Goal: Information Seeking & Learning: Learn about a topic

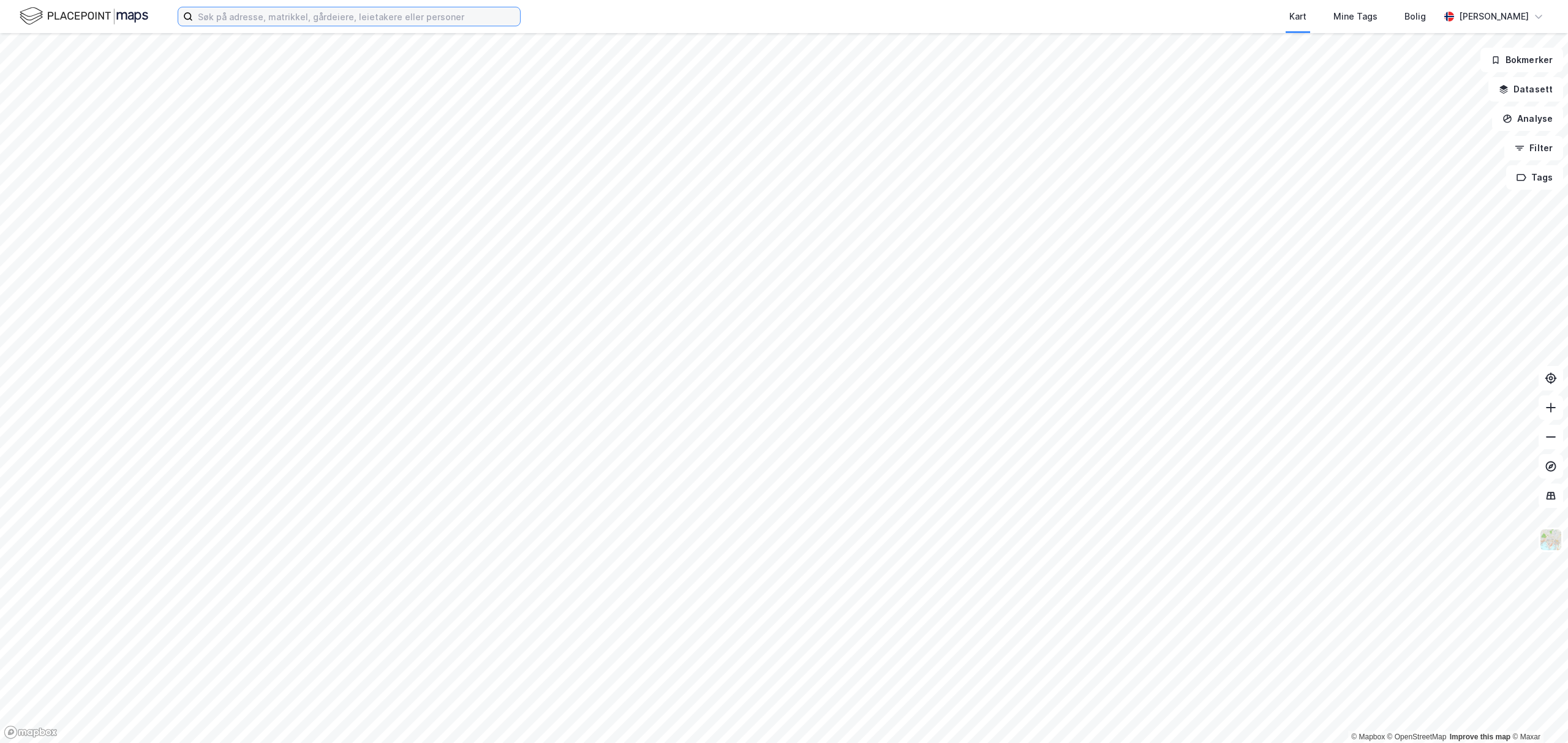
click at [355, 13] on input at bounding box center [357, 16] width 327 height 18
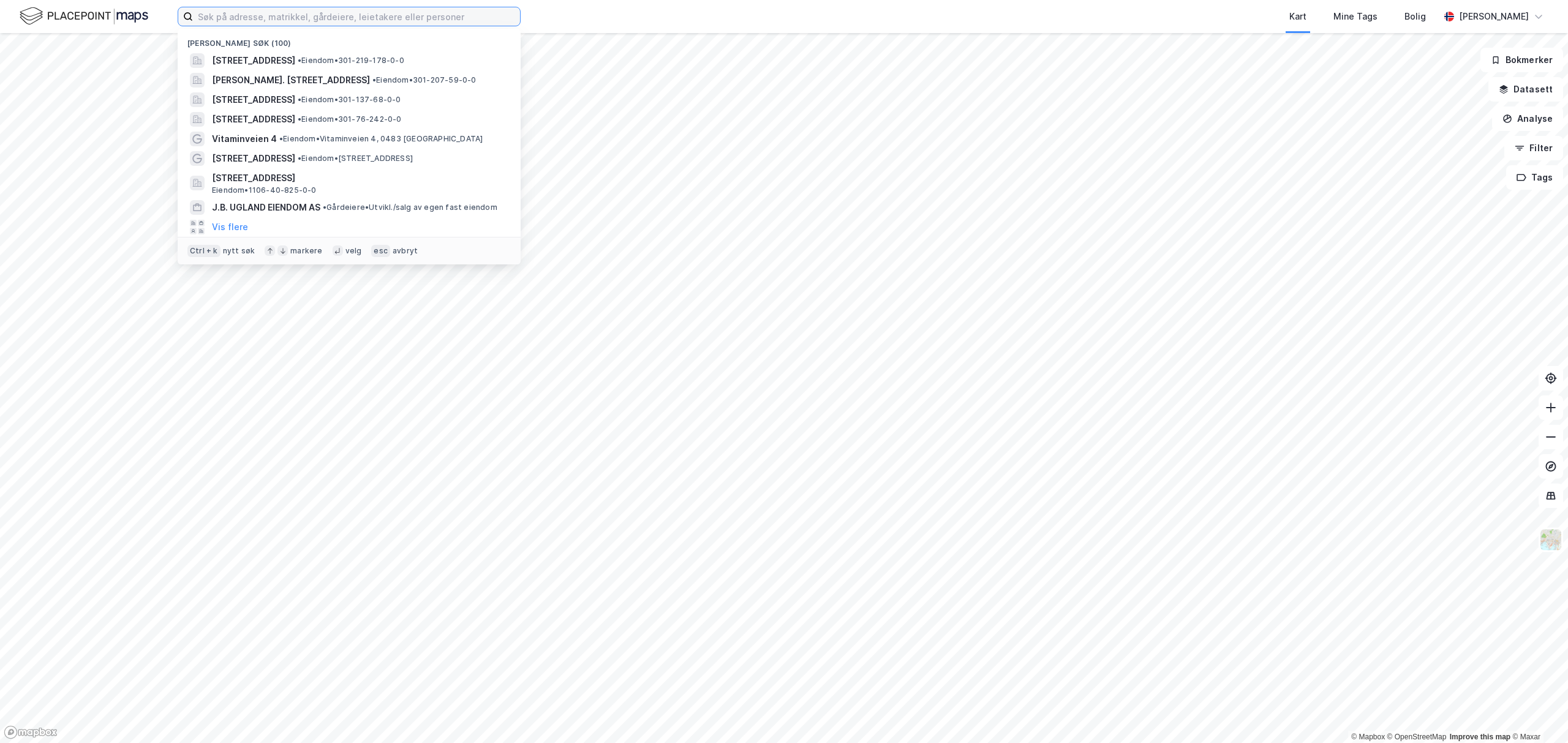
paste input "Grensesvingen 9"
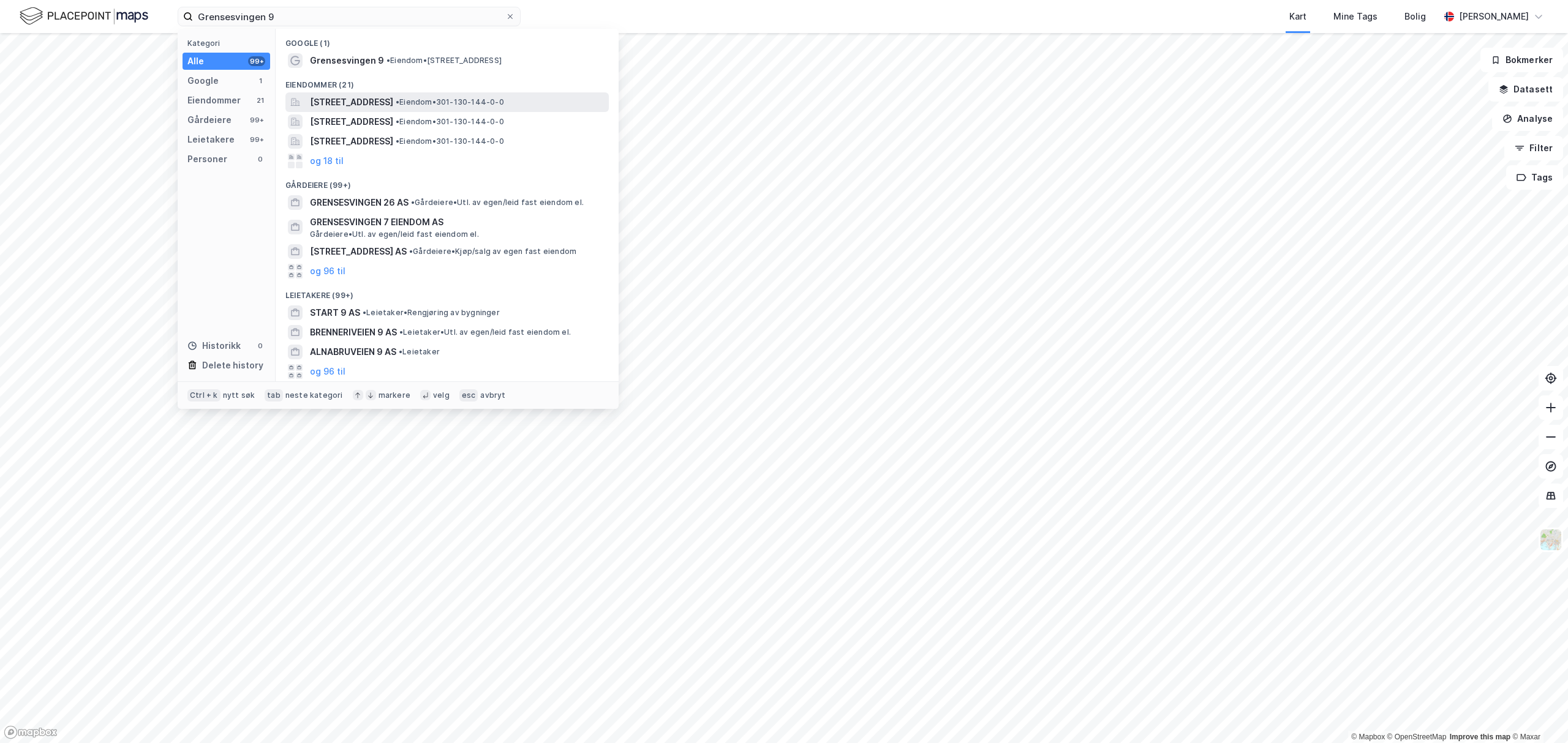
click at [342, 101] on span "[STREET_ADDRESS]" at bounding box center [352, 102] width 83 height 15
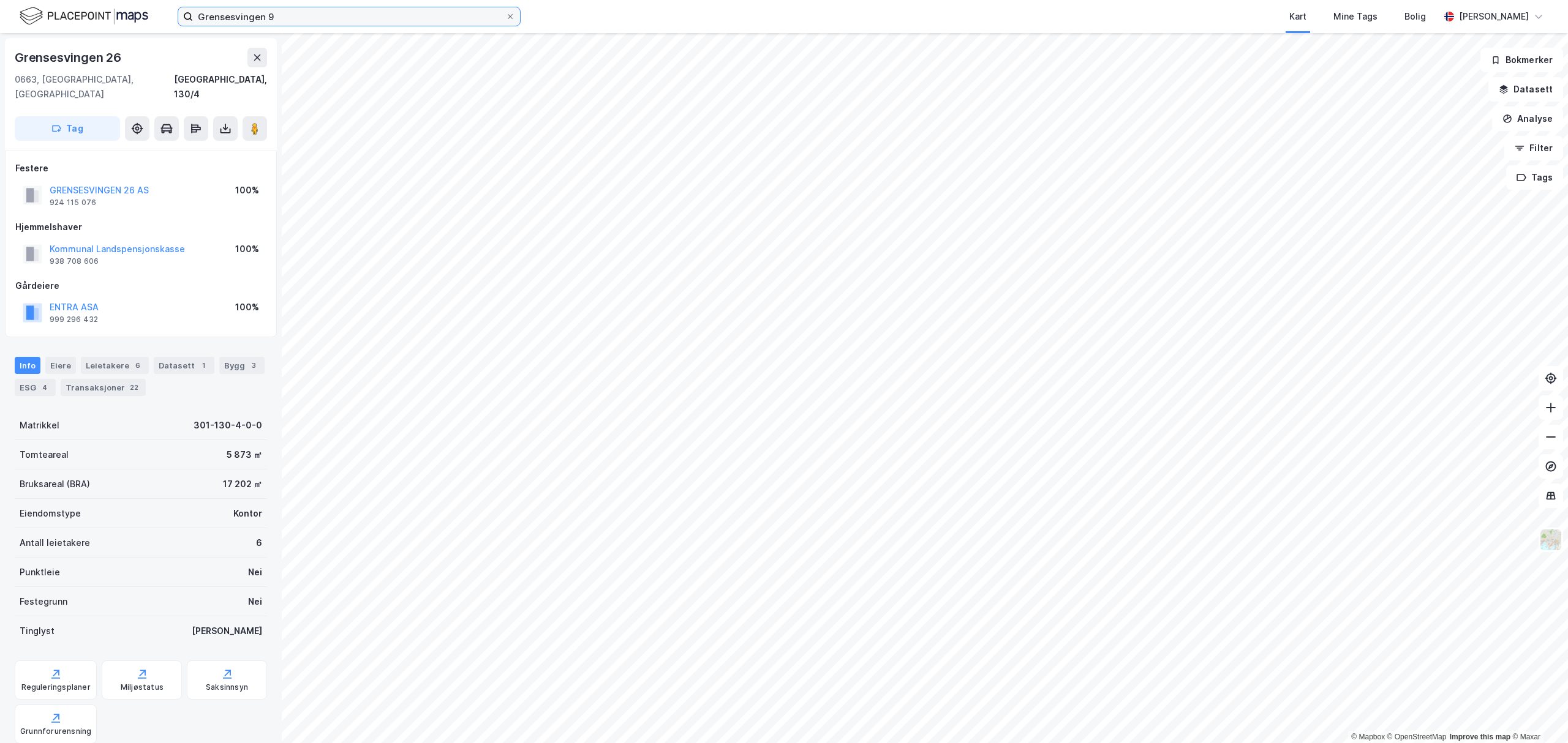
click at [365, 11] on input "Grensesvingen 9" at bounding box center [349, 16] width 312 height 18
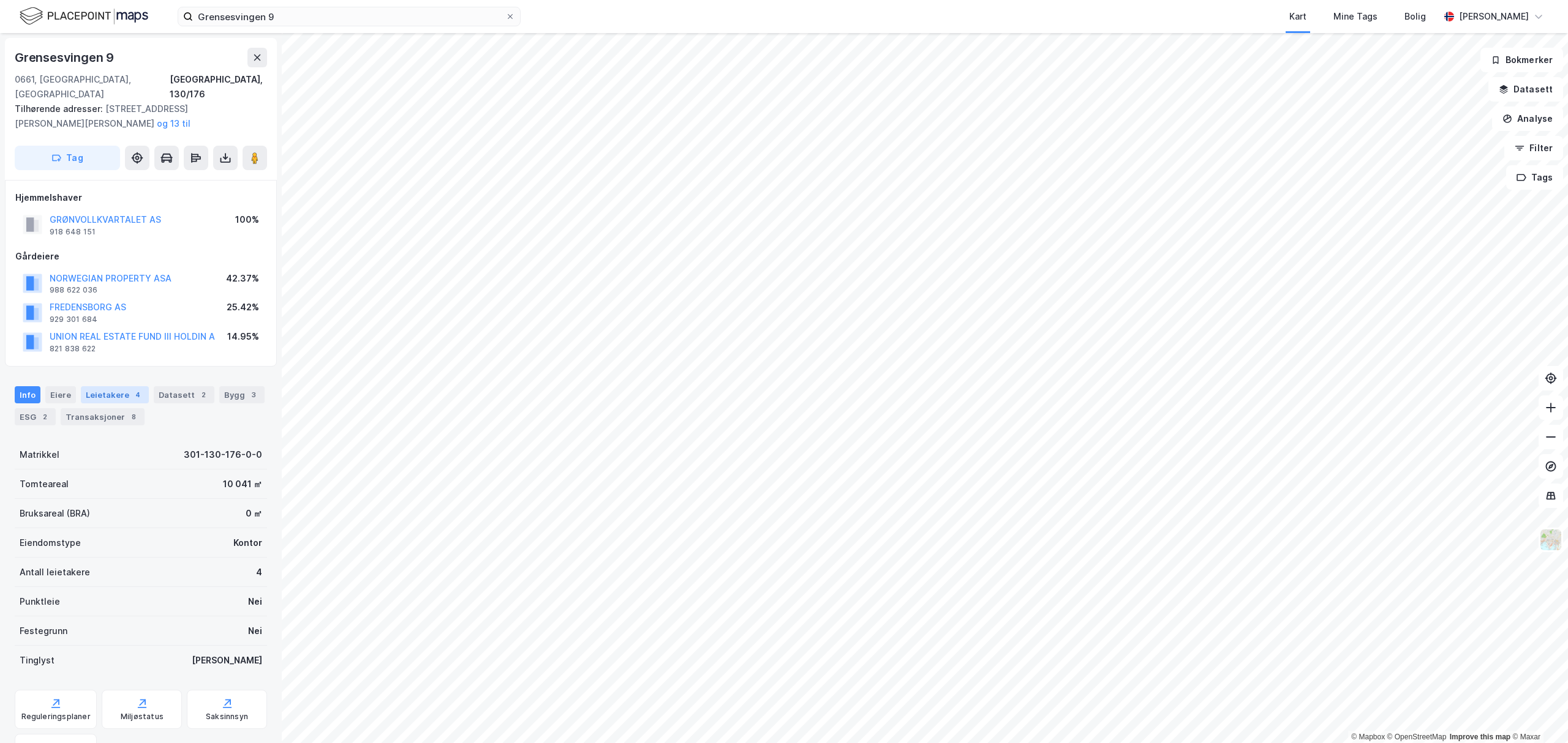
click at [94, 387] on div "Leietakere 4" at bounding box center [115, 395] width 68 height 17
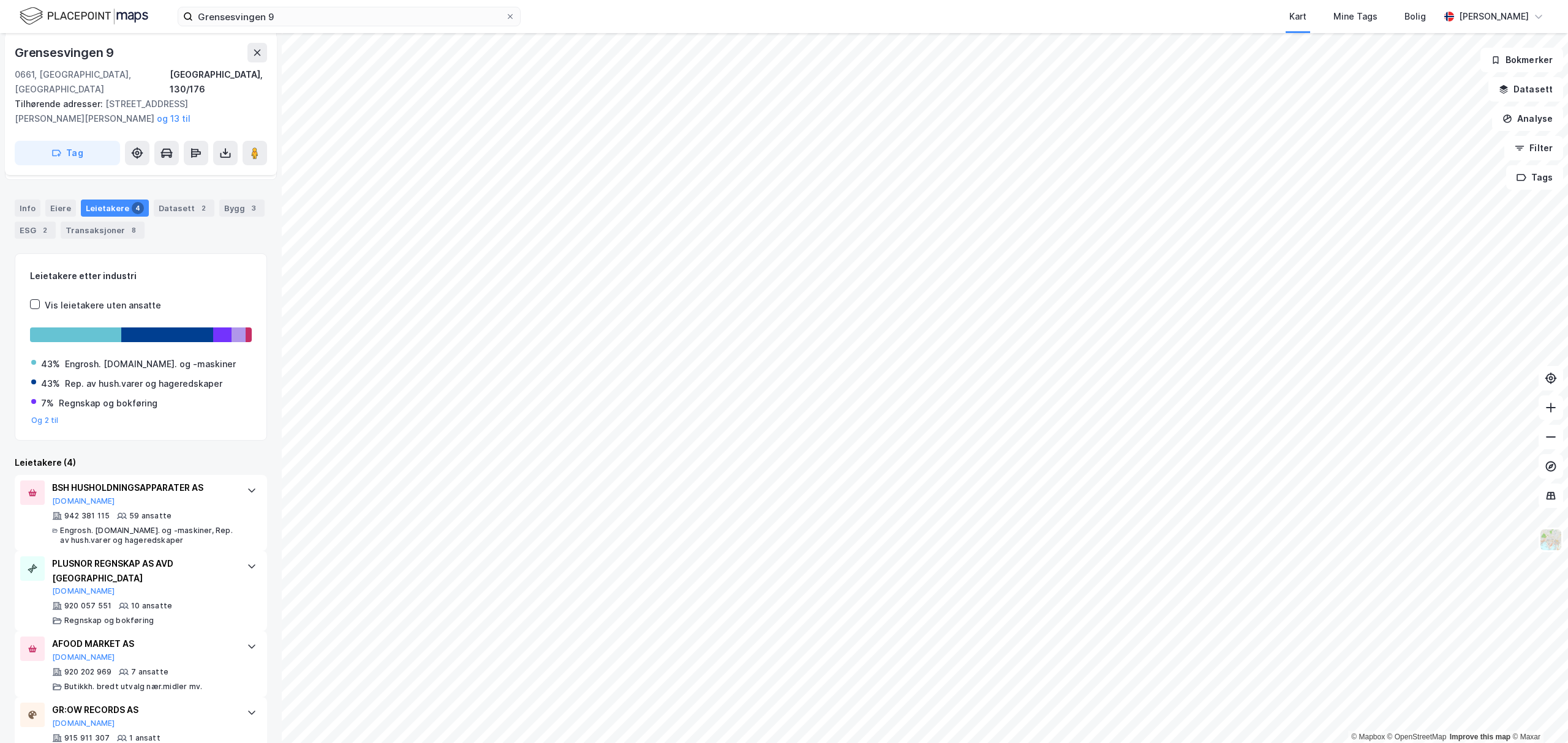
scroll to position [194, 0]
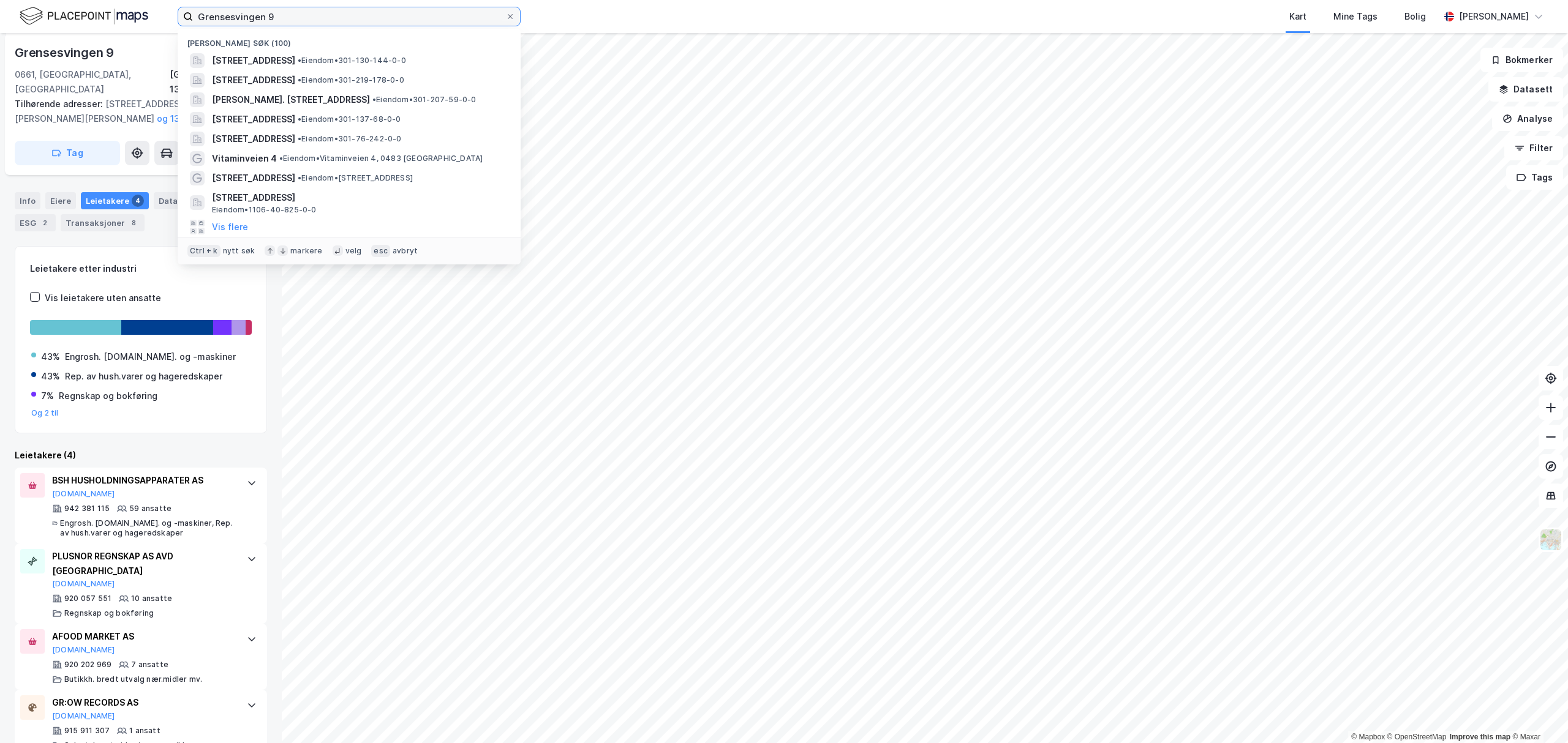
click at [373, 20] on input "Grensesvingen 9" at bounding box center [349, 16] width 312 height 18
paste input "veien 6"
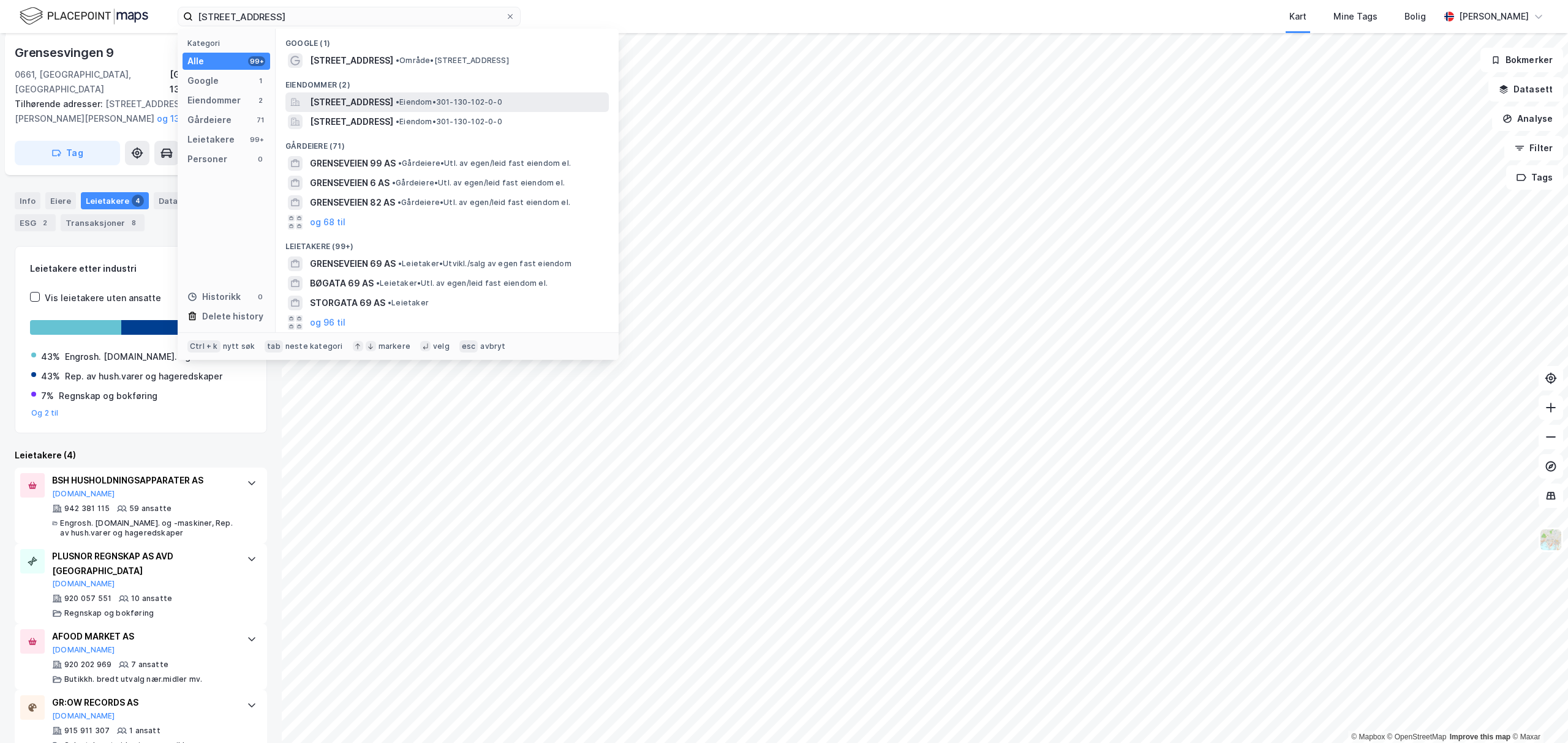
click at [378, 99] on span "[STREET_ADDRESS]" at bounding box center [352, 102] width 83 height 15
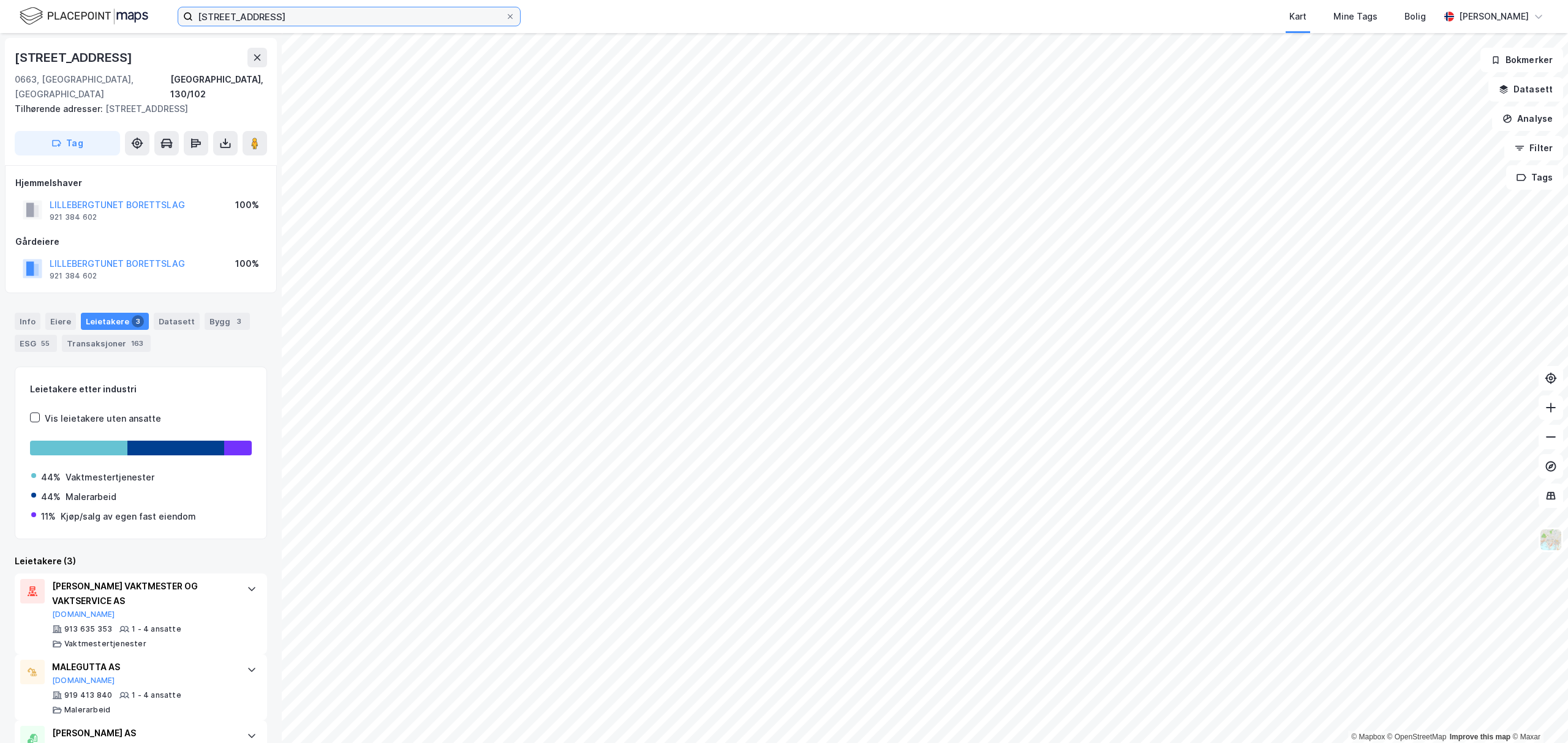
click at [284, 7] on input "[STREET_ADDRESS]" at bounding box center [349, 16] width 312 height 18
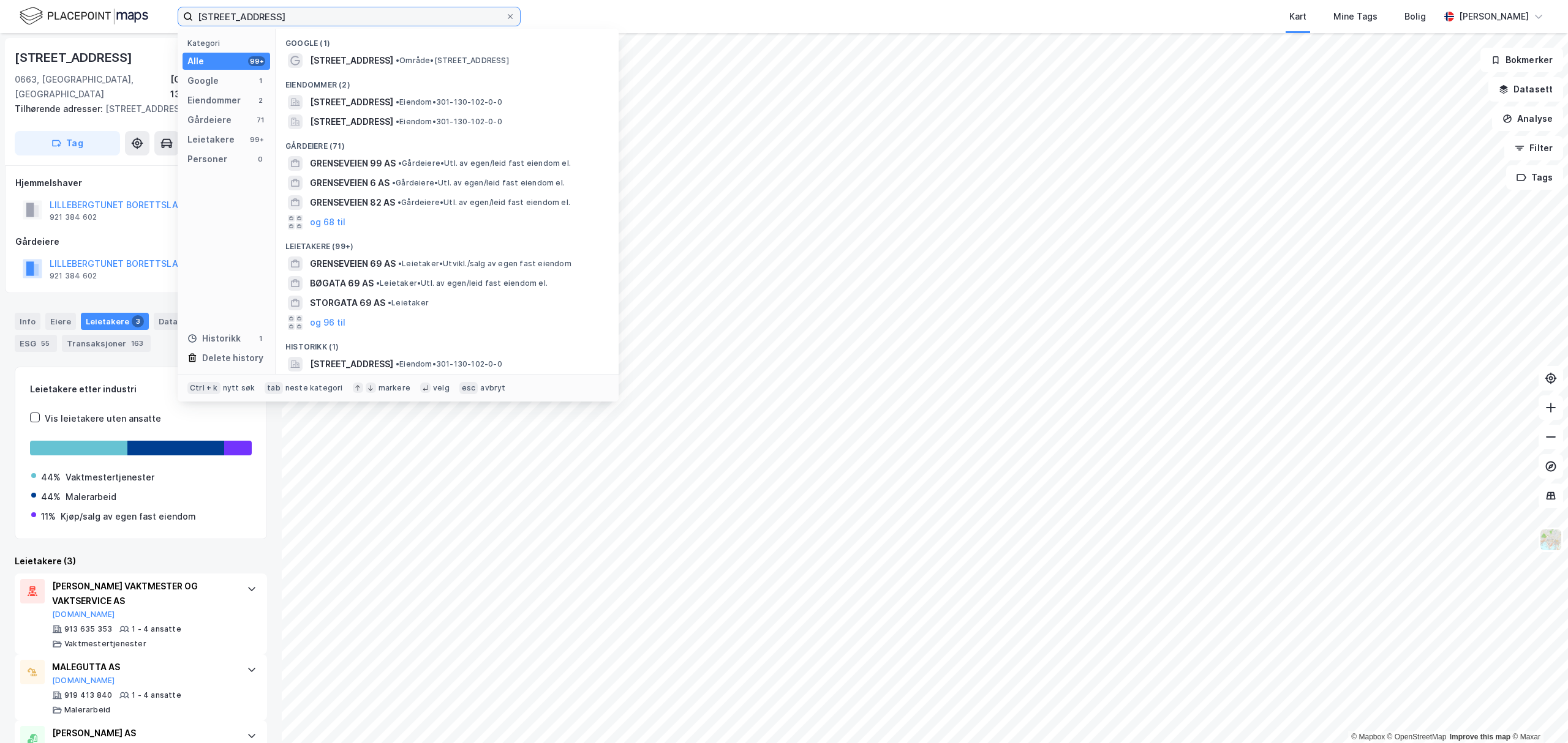
click at [366, 17] on input "[STREET_ADDRESS]" at bounding box center [349, 16] width 312 height 18
paste input "[STREET_ADDRESS]"
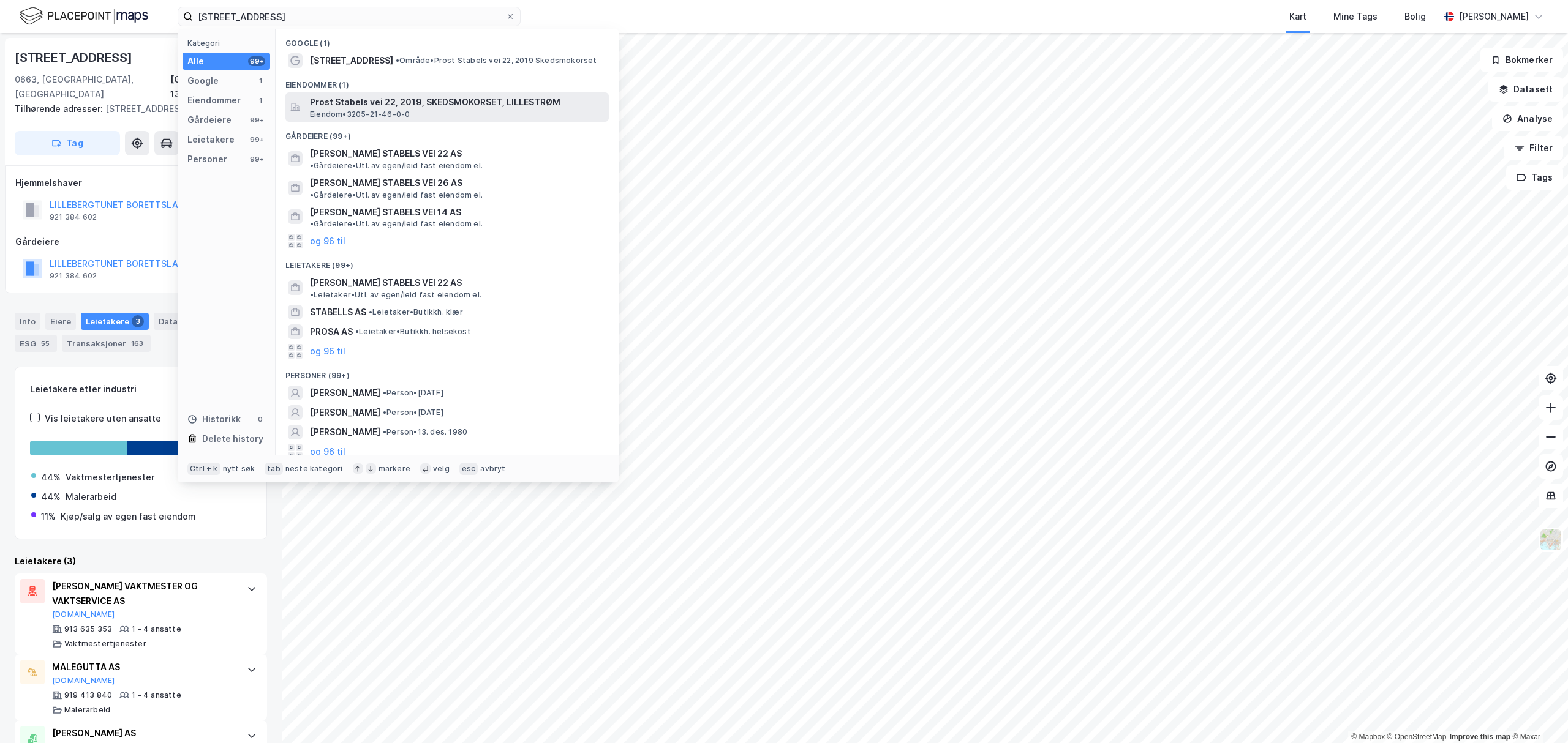
click at [371, 106] on span "Prost Stabels vei 22, 2019, SKEDSMOKORSET, LILLESTRØM" at bounding box center [457, 102] width 294 height 15
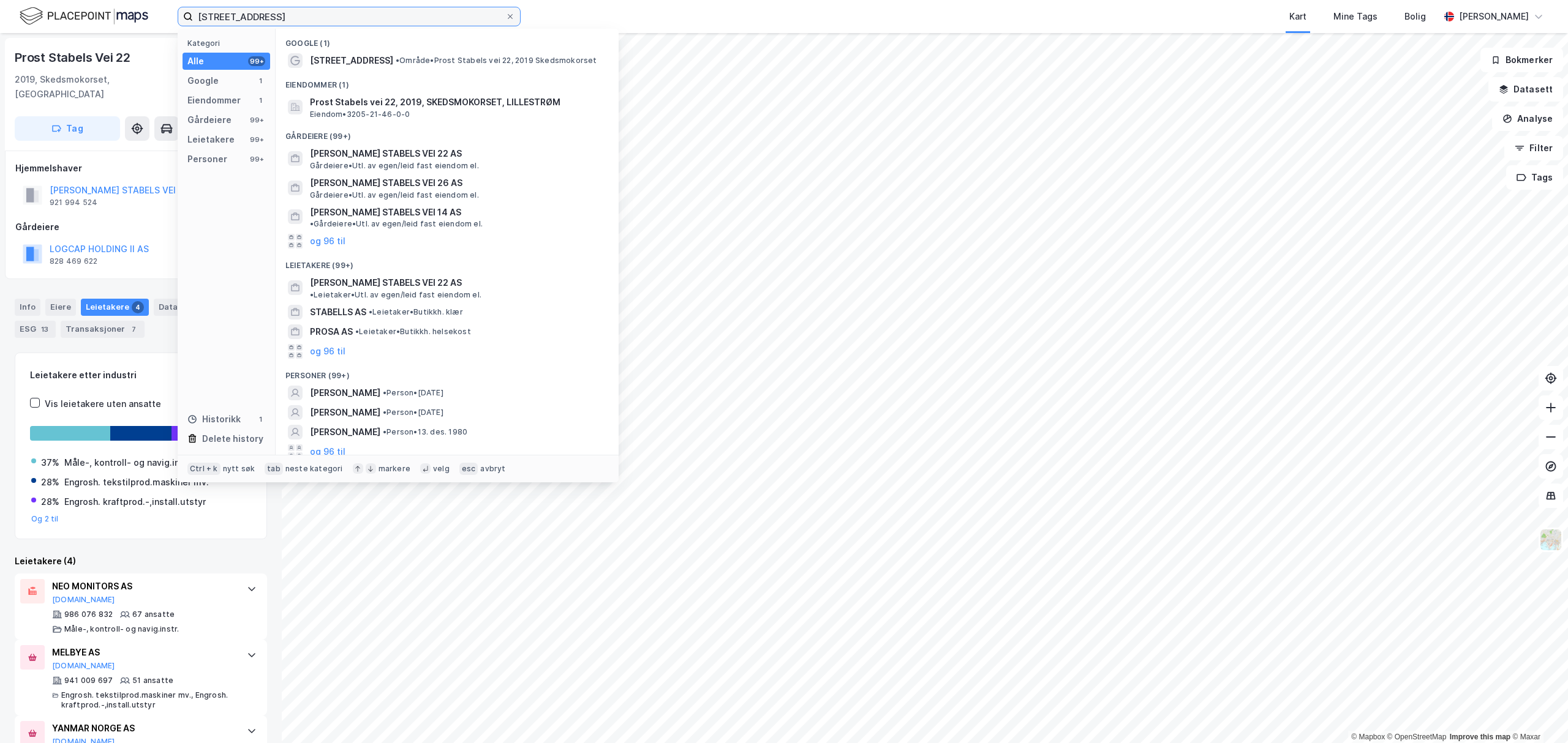
click at [297, 20] on input "[STREET_ADDRESS]" at bounding box center [349, 16] width 312 height 18
paste input ", [GEOGRAPHIC_DATA]"
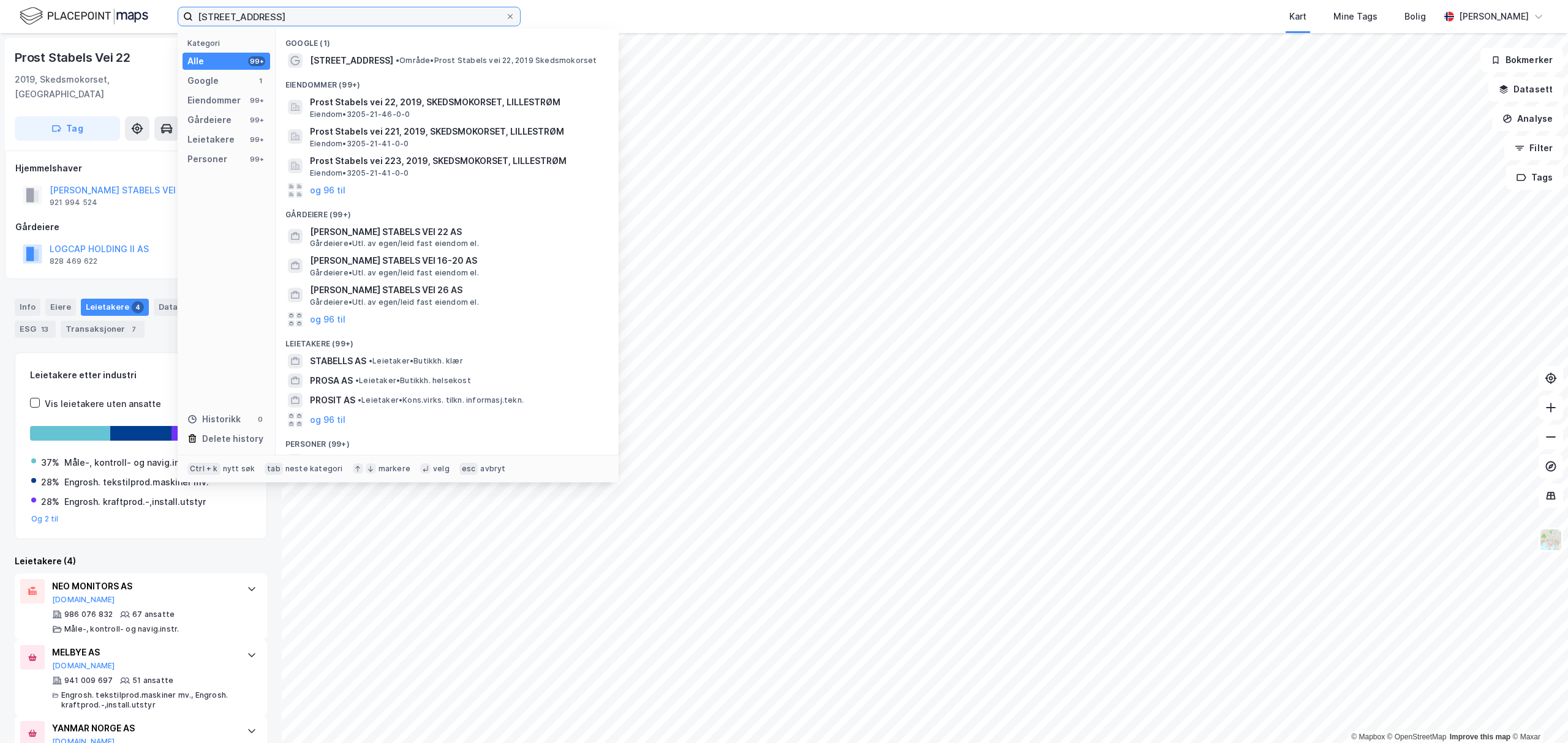
click at [345, 12] on input "[STREET_ADDRESS]" at bounding box center [349, 16] width 312 height 18
paste input "[STREET_ADDRESS]"
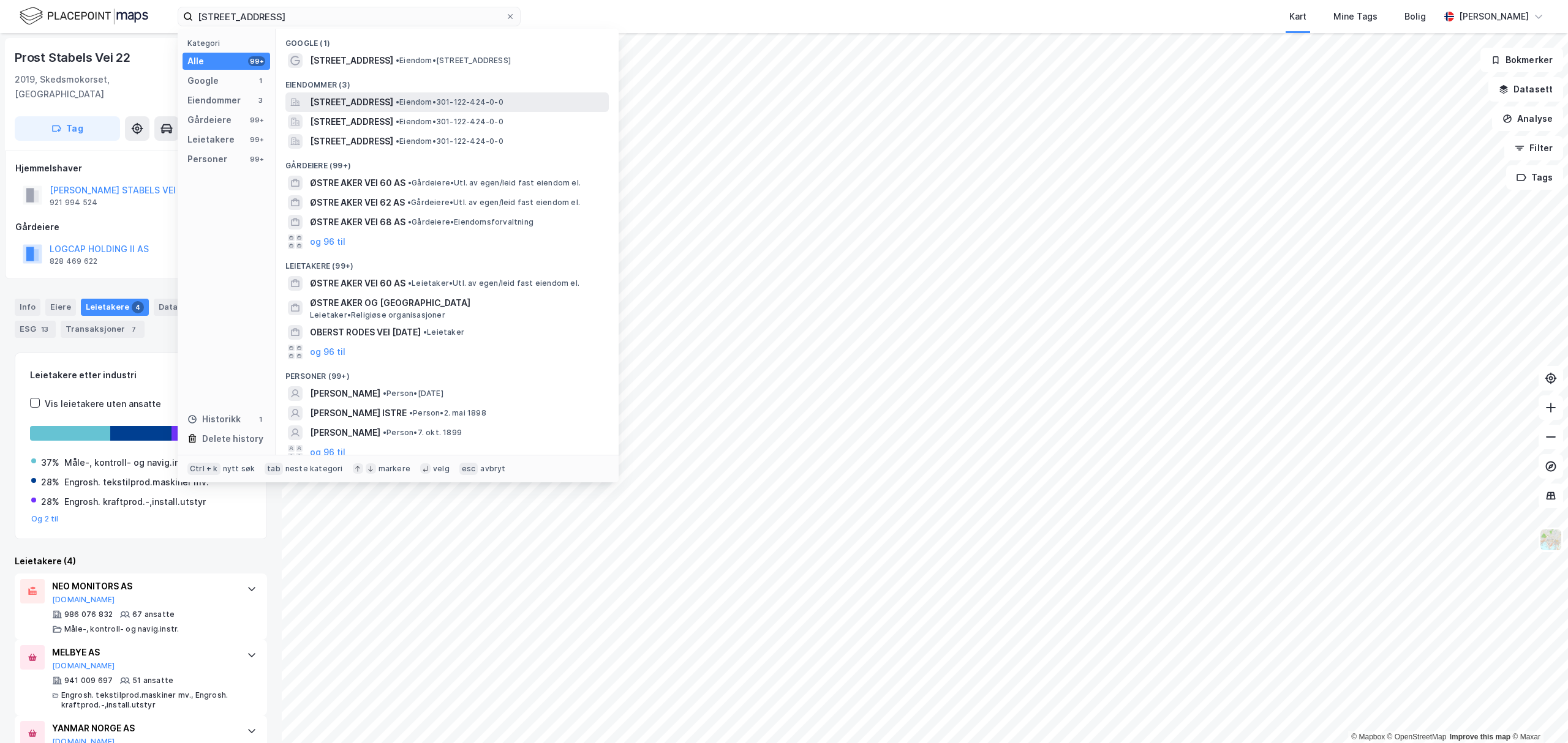
click at [355, 99] on span "[STREET_ADDRESS]" at bounding box center [352, 102] width 83 height 15
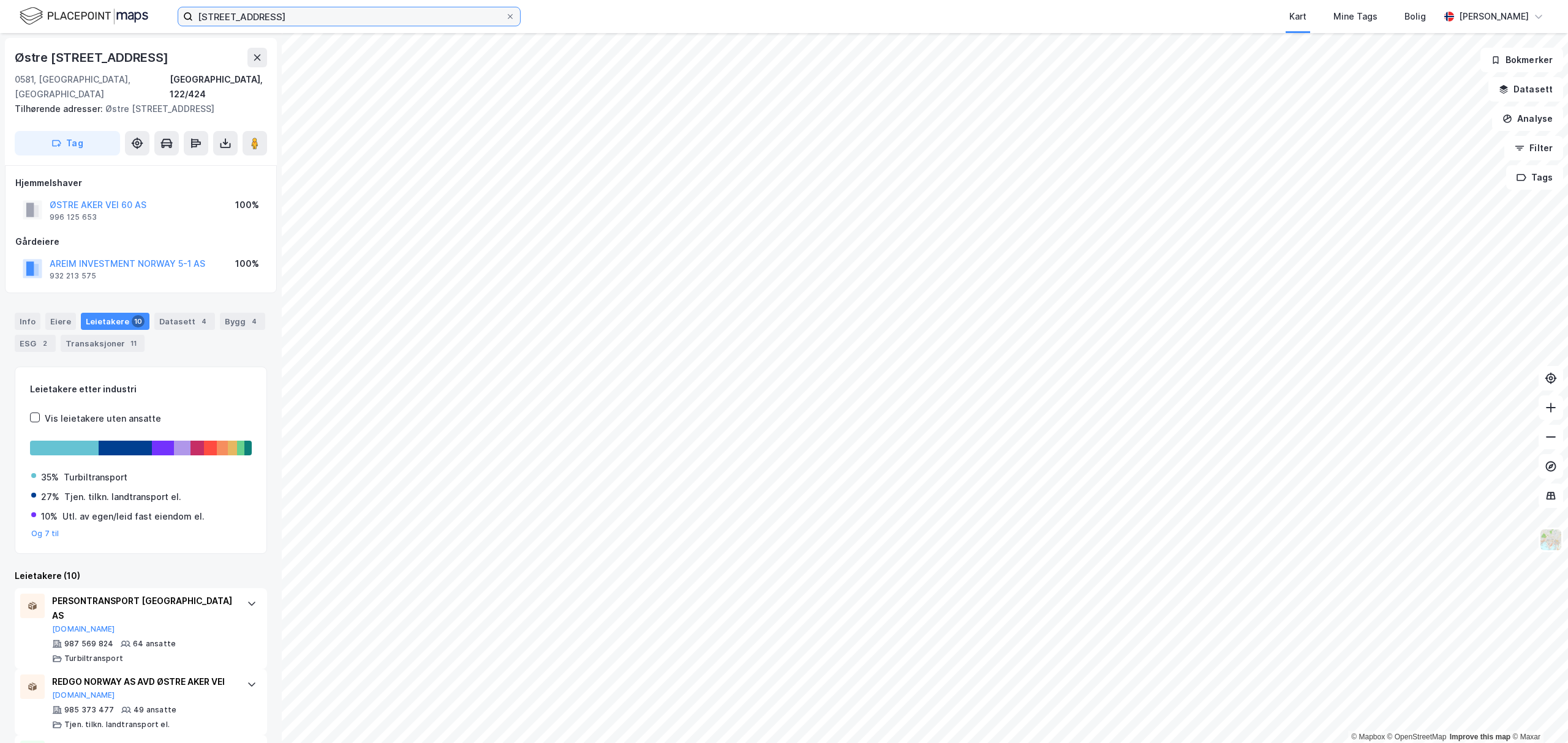
click at [305, 8] on input "[STREET_ADDRESS]" at bounding box center [349, 16] width 312 height 18
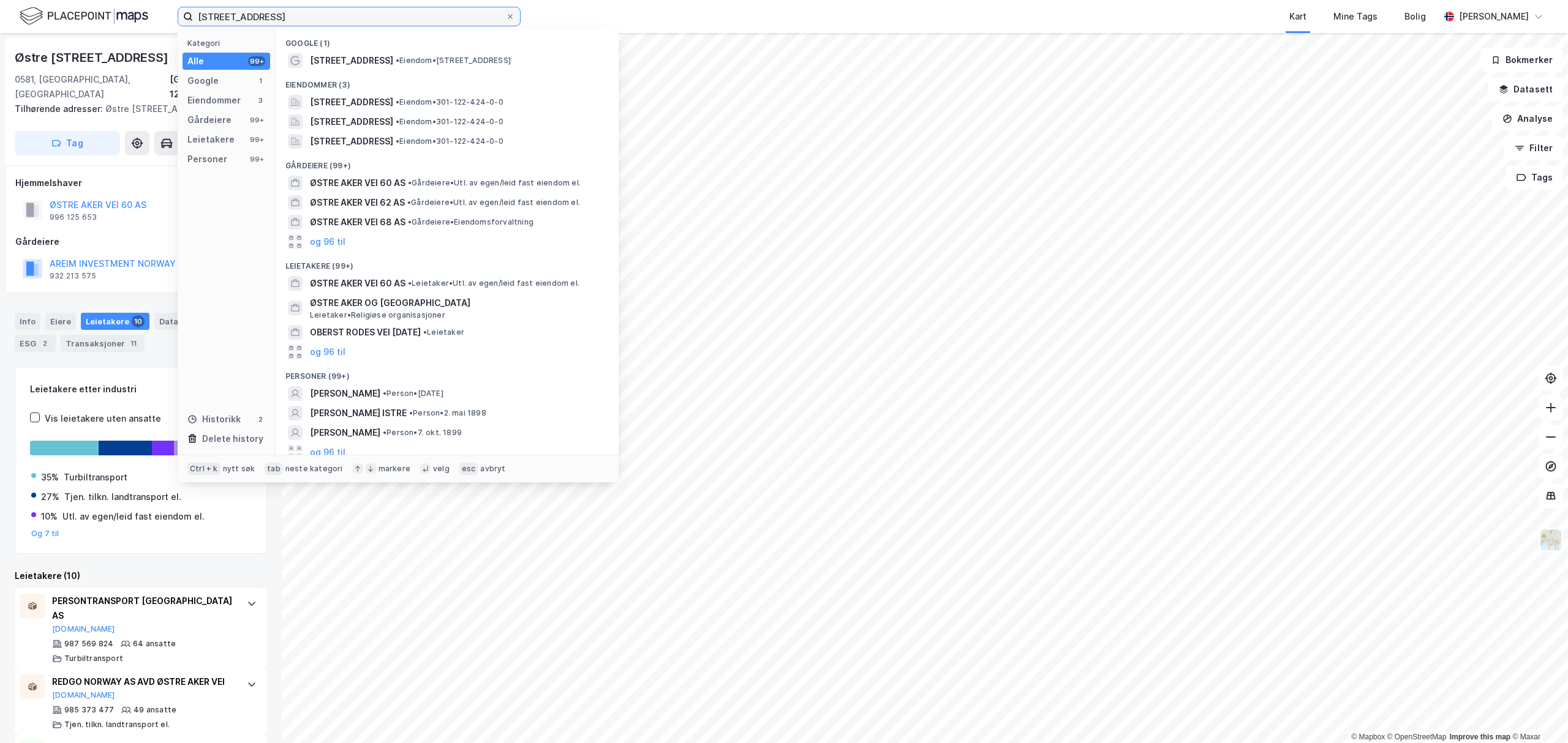
paste input "[STREET_ADDRESS]"
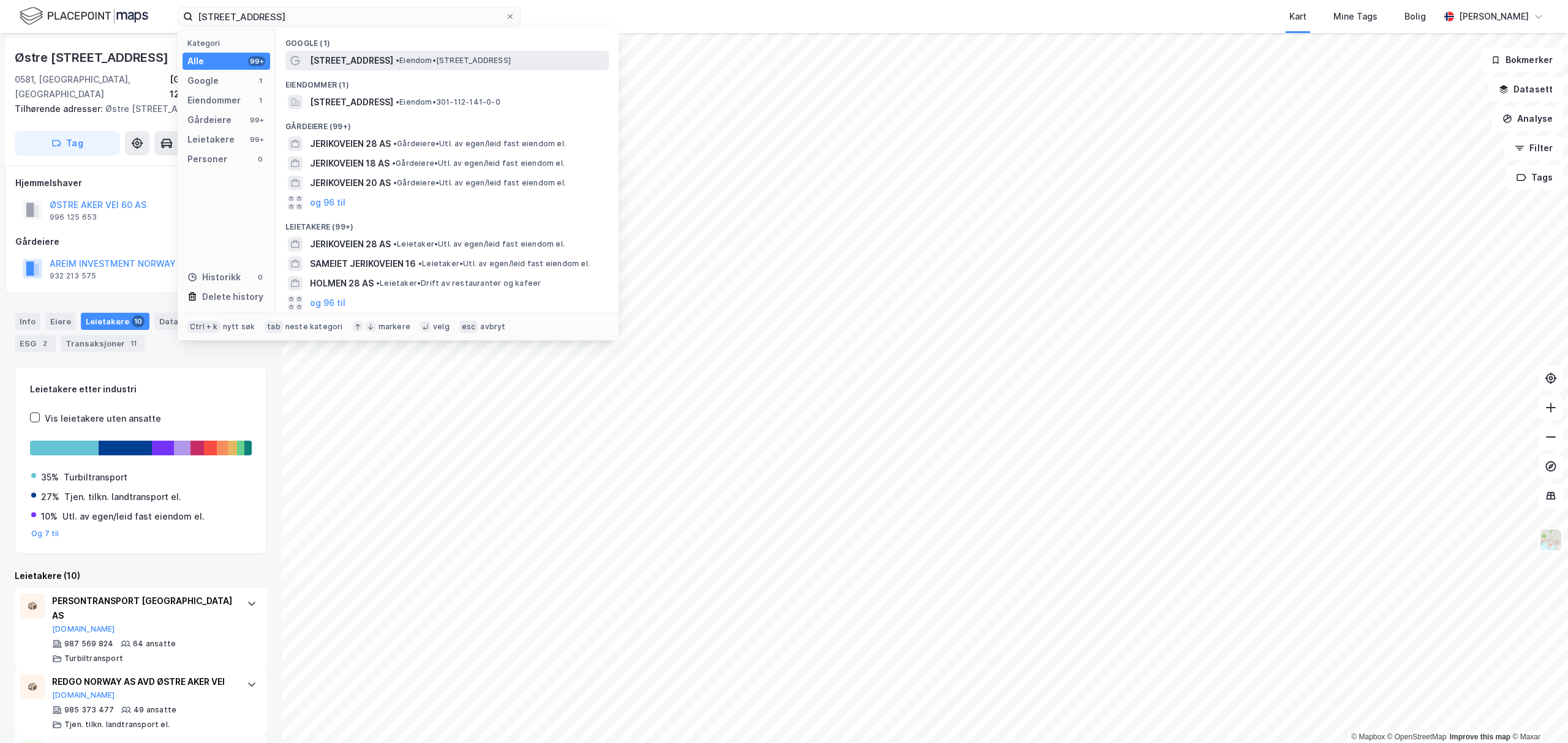
click at [328, 66] on span "[STREET_ADDRESS]" at bounding box center [352, 61] width 83 height 15
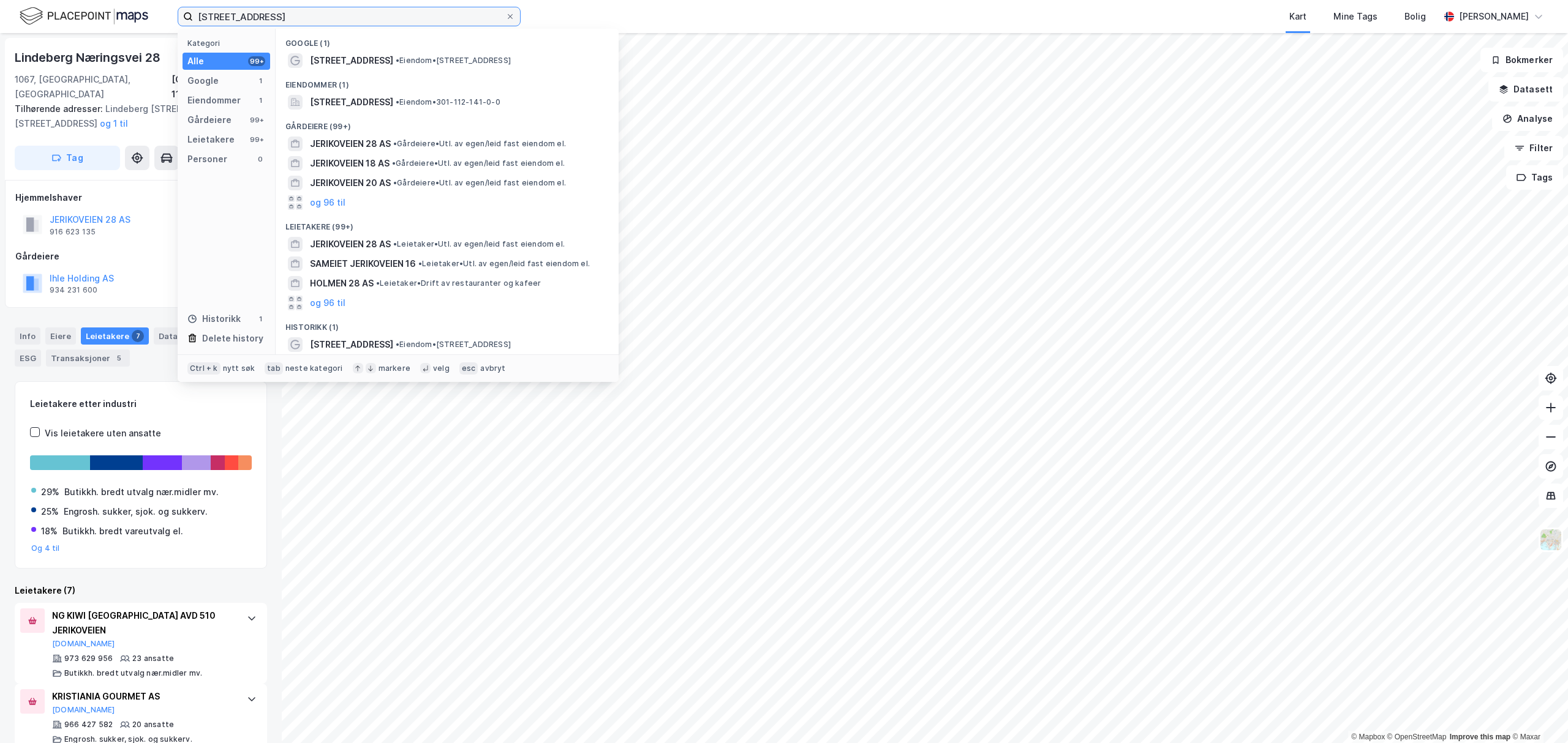
drag, startPoint x: 288, startPoint y: 18, endPoint x: 173, endPoint y: 22, distance: 115.1
click at [173, 22] on div "Jerikoveien 28 Kategori Alle 99+ Google 1 Eiendommer 1 Gårdeiere 99+ Leietakere…" at bounding box center [784, 16] width 1568 height 33
paste input "[STREET_ADDRESS]"
type input "[STREET_ADDRESS]"
click at [371, 99] on span "[STREET_ADDRESS]" at bounding box center [352, 102] width 83 height 15
